Goal: Transaction & Acquisition: Purchase product/service

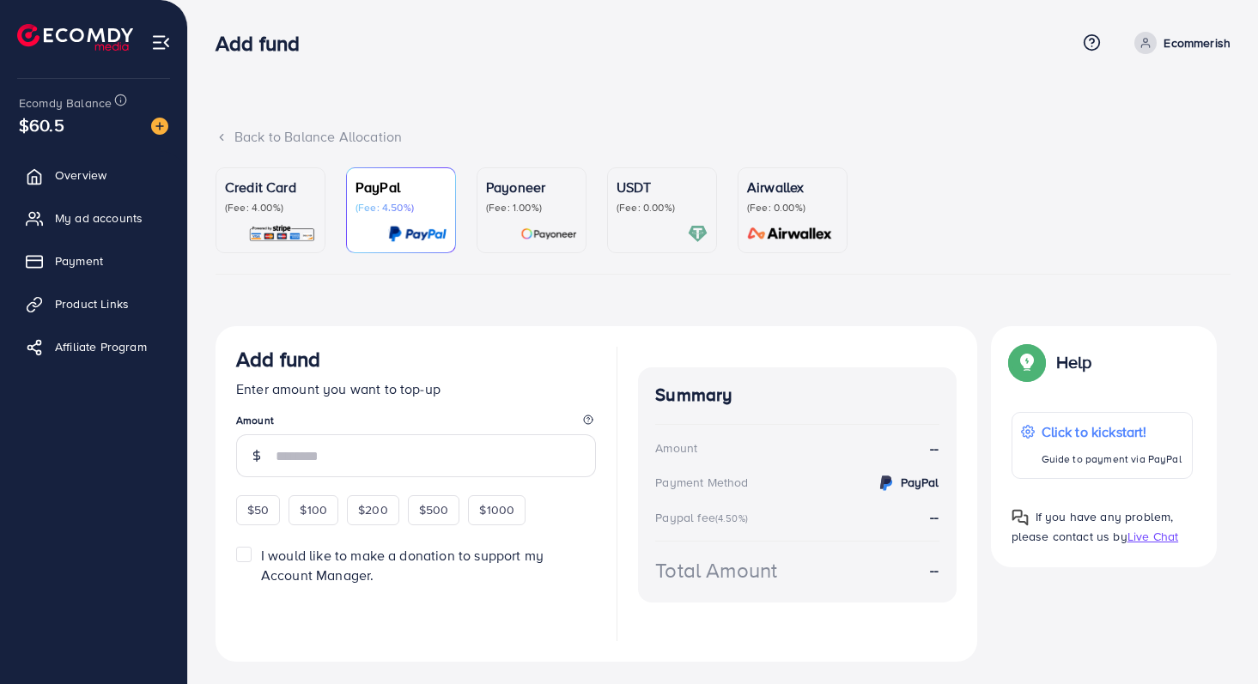
click at [336, 271] on ul "Credit Card (Fee: 4.00%) PayPal (Fee: 4.50%) Payoneer (Fee: 1.00%) USDT (Fee: 0…" at bounding box center [722, 220] width 1015 height 107
click at [254, 202] on p "(Fee: 4.00%)" at bounding box center [270, 208] width 91 height 14
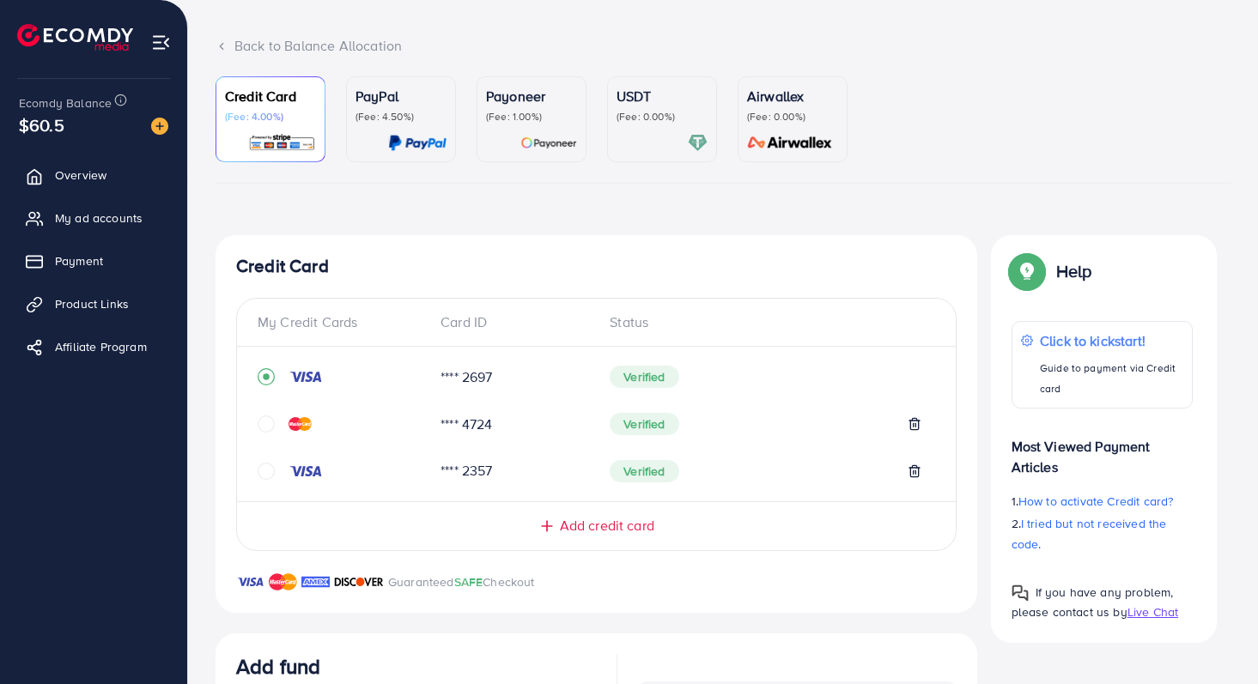
scroll to position [246, 0]
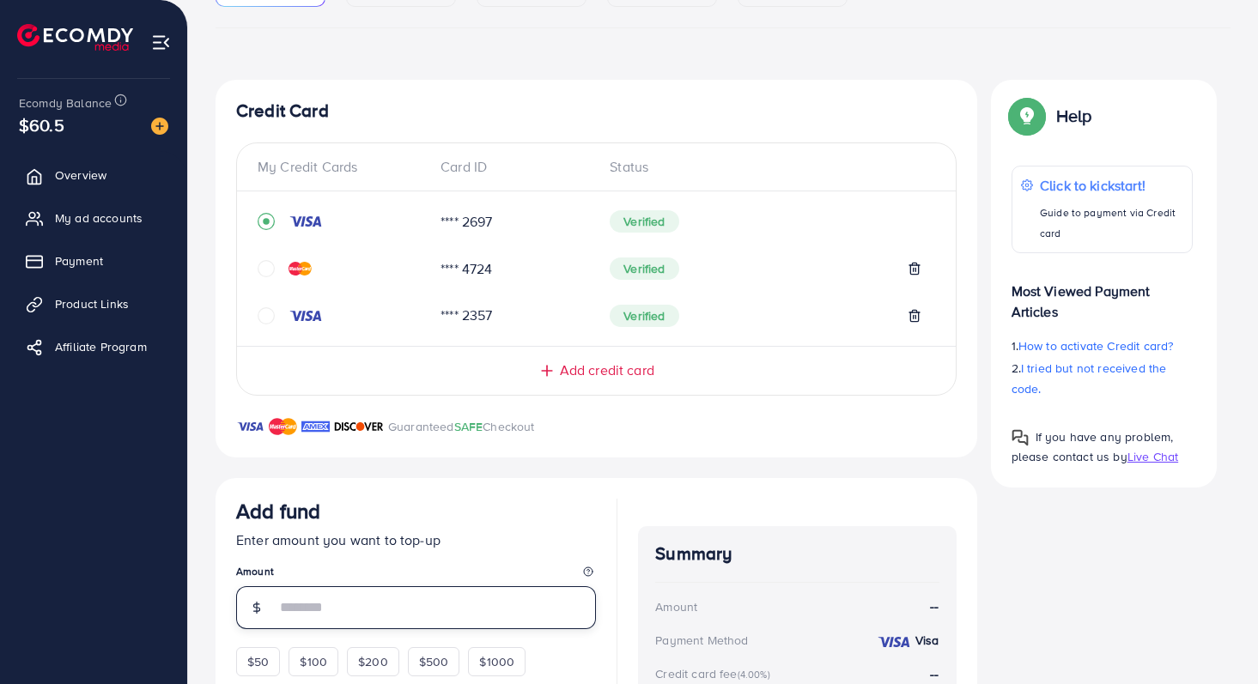
click at [327, 615] on input "number" at bounding box center [436, 607] width 320 height 43
click at [372, 588] on input "number" at bounding box center [436, 607] width 320 height 43
click at [368, 611] on input "number" at bounding box center [436, 607] width 320 height 43
type input "***"
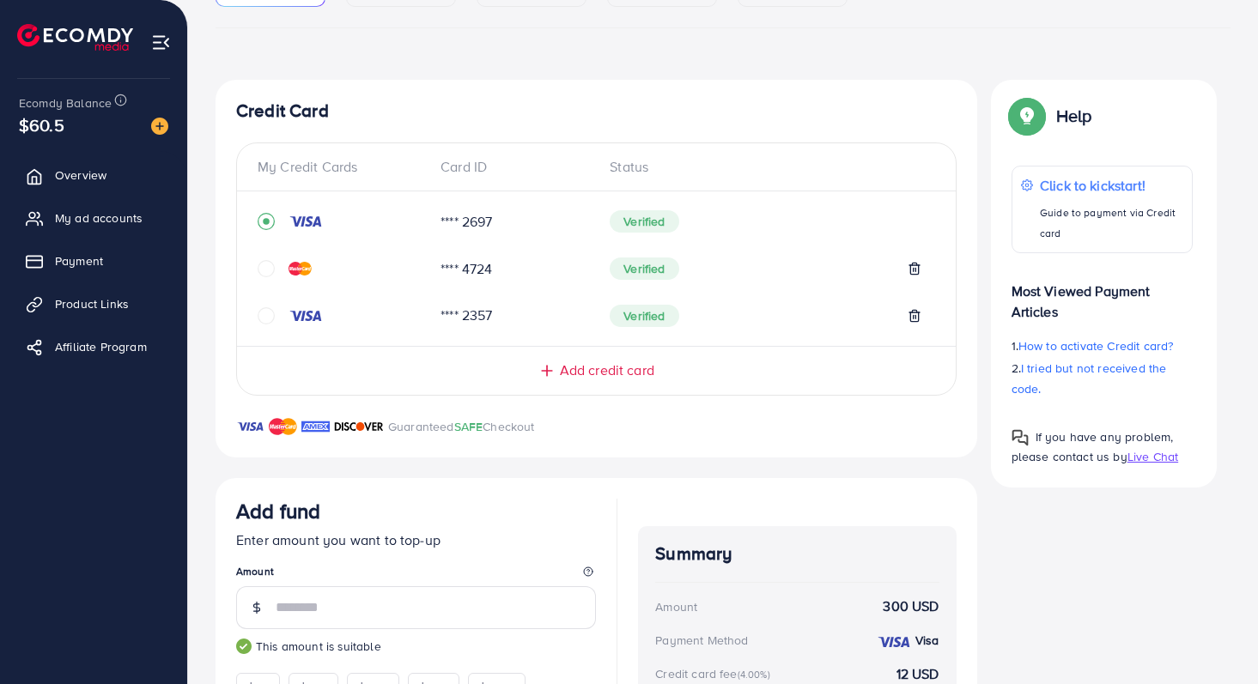
click at [420, 503] on div "Add fund" at bounding box center [416, 515] width 360 height 32
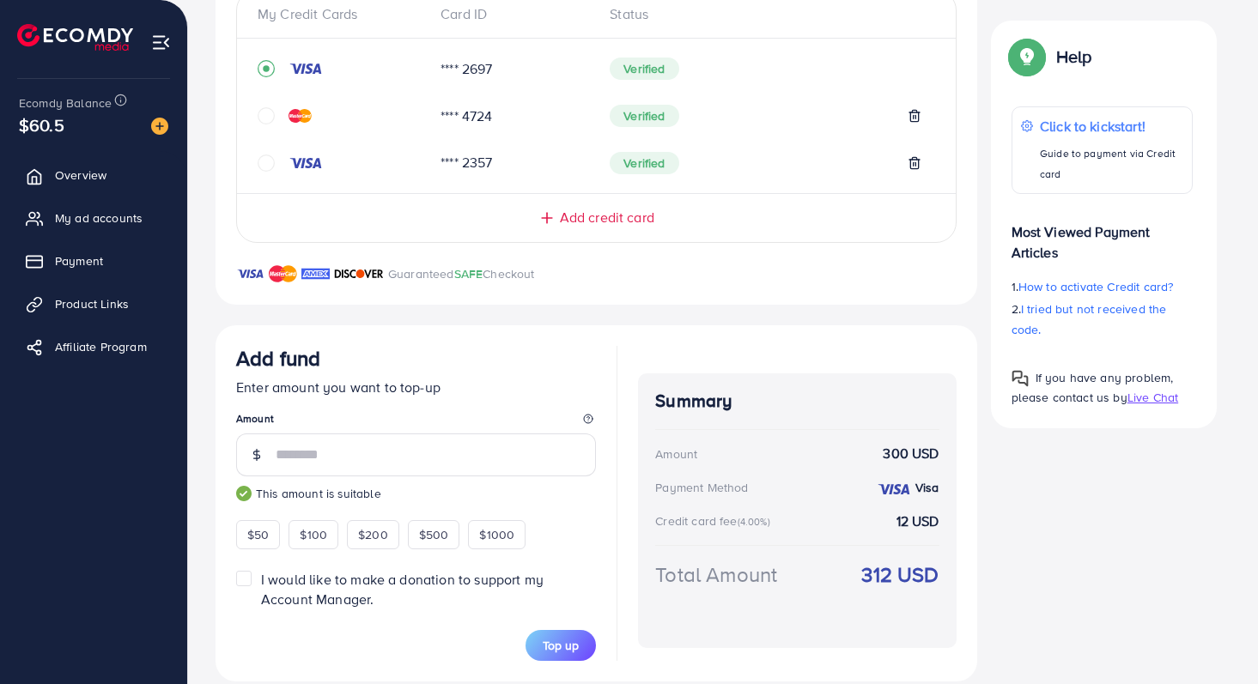
scroll to position [424, 0]
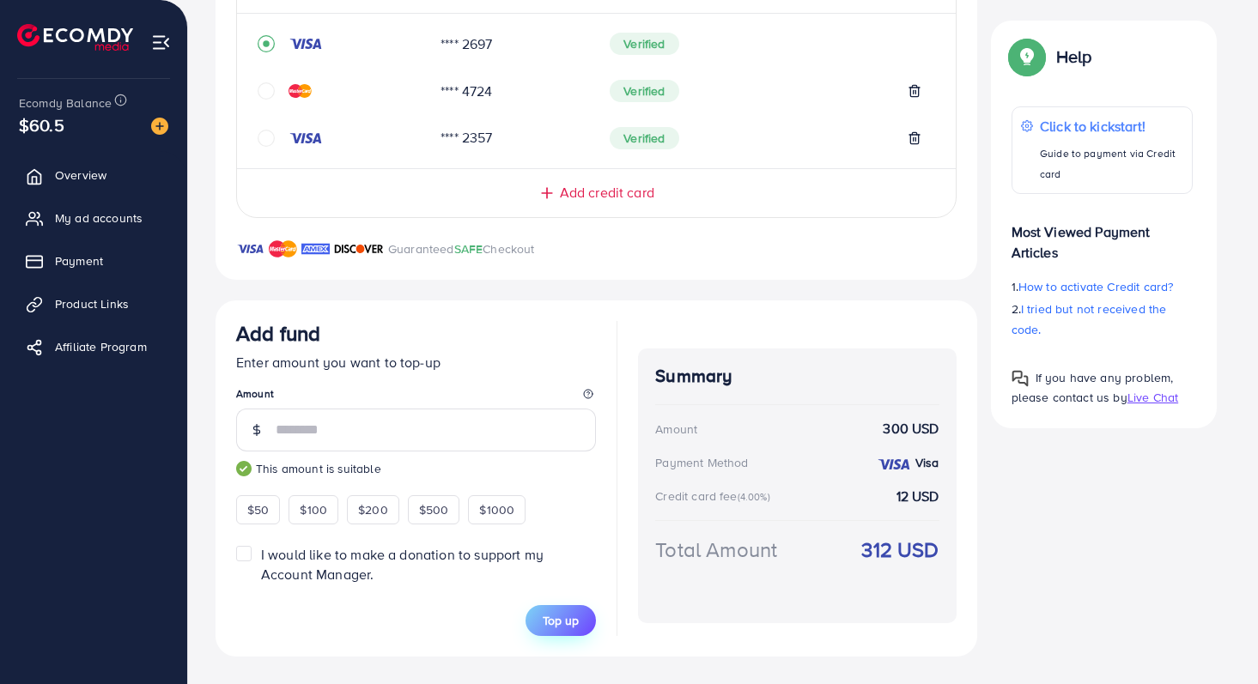
click at [576, 626] on span "Top up" at bounding box center [561, 620] width 36 height 17
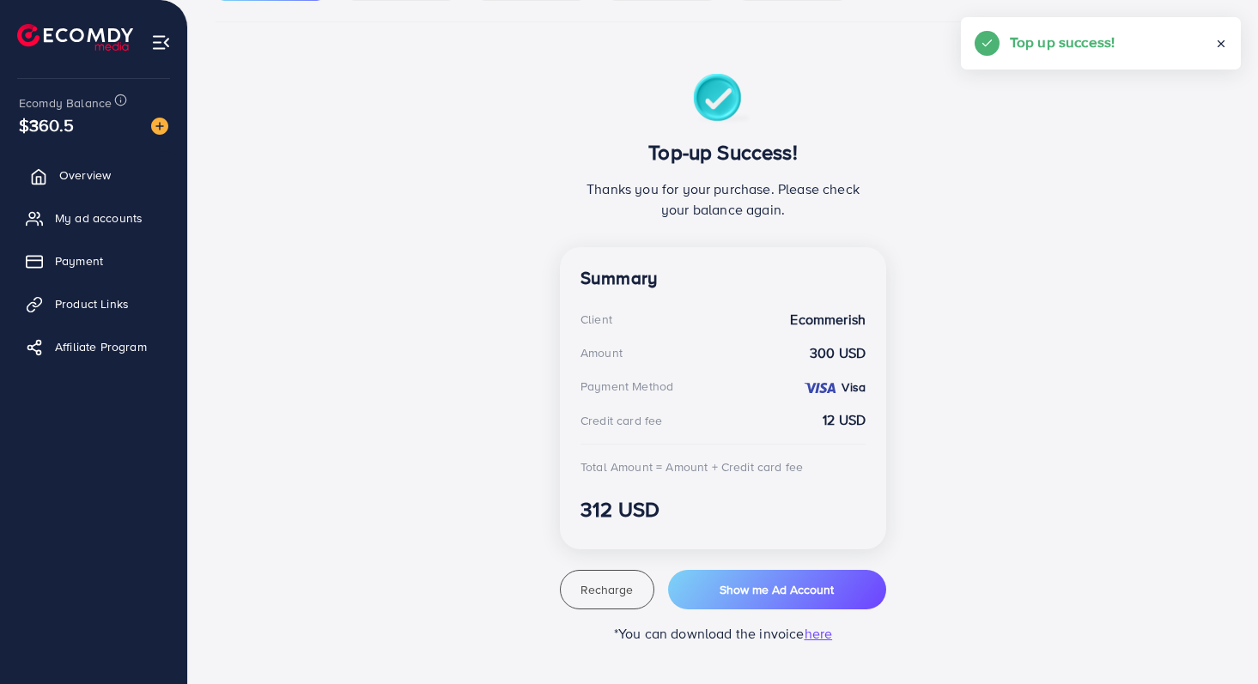
click at [85, 166] on link "Overview" at bounding box center [93, 175] width 161 height 34
